Goal: Check status

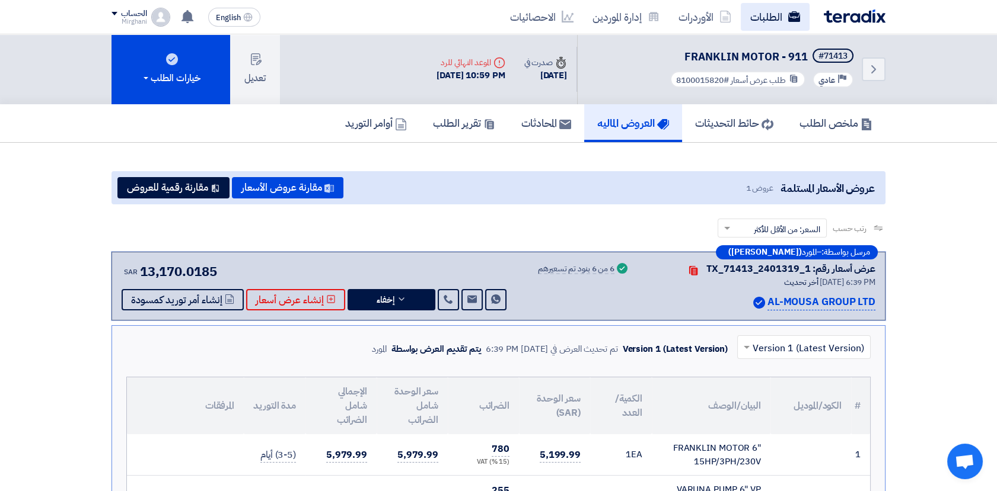
click at [775, 17] on link "الطلبات" at bounding box center [774, 17] width 69 height 28
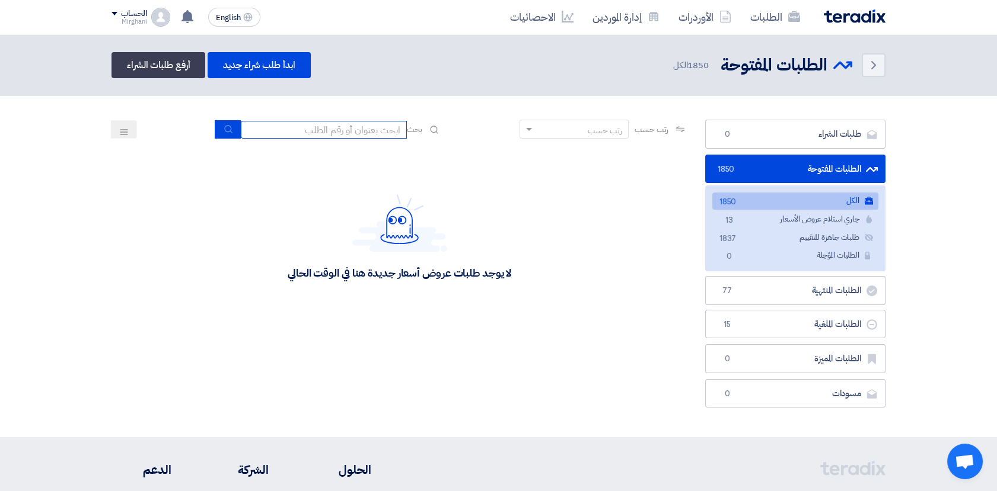
click at [382, 125] on input at bounding box center [324, 130] width 166 height 18
paste input "8300010352"
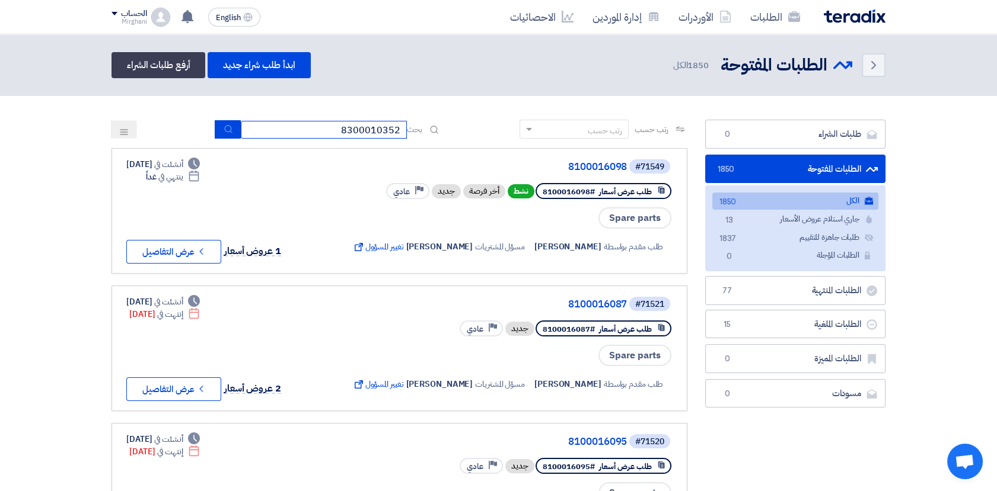
type input "8300010352"
click at [235, 129] on button "submit" at bounding box center [228, 129] width 26 height 18
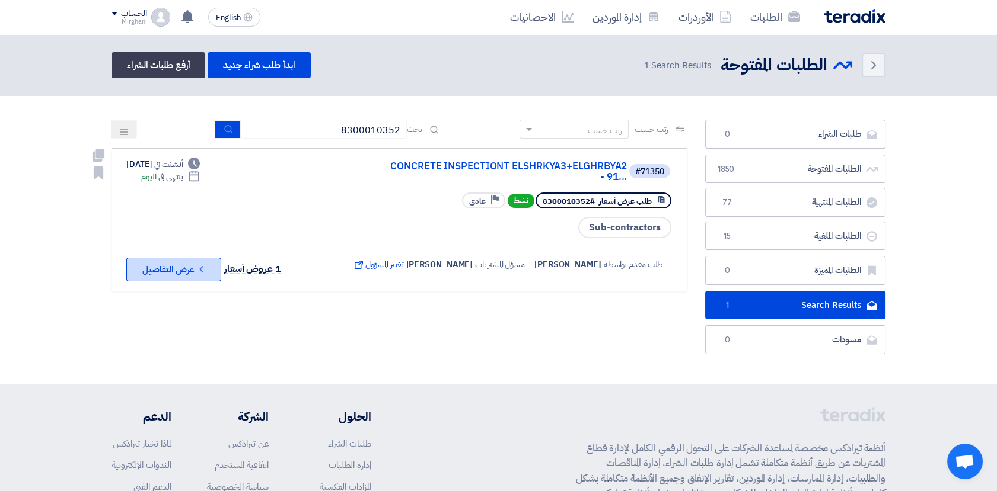
click at [197, 270] on icon "Check details" at bounding box center [201, 269] width 11 height 11
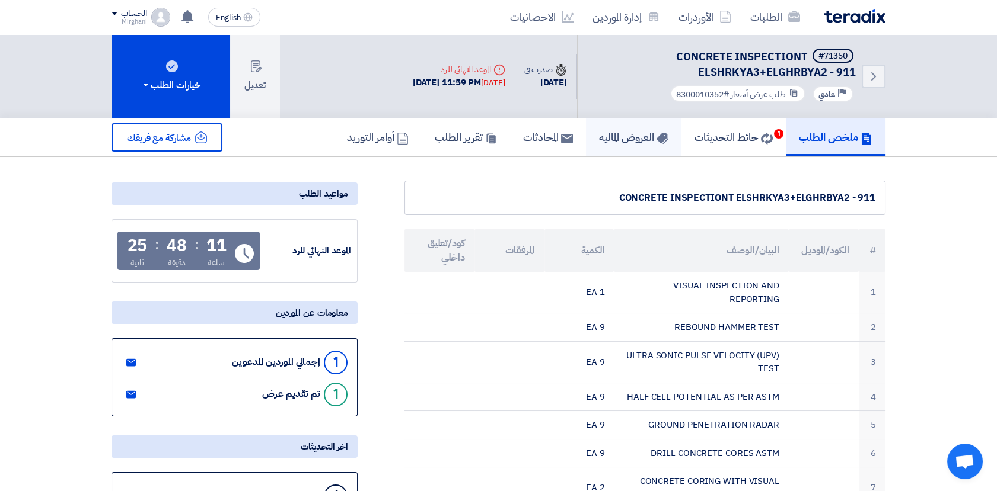
click at [640, 142] on h5 "العروض الماليه" at bounding box center [633, 137] width 69 height 14
